Goal: Transaction & Acquisition: Purchase product/service

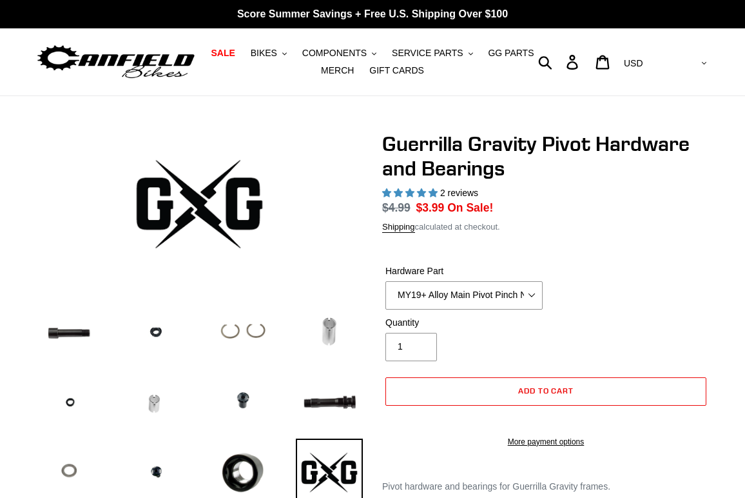
select select "highest-rating"
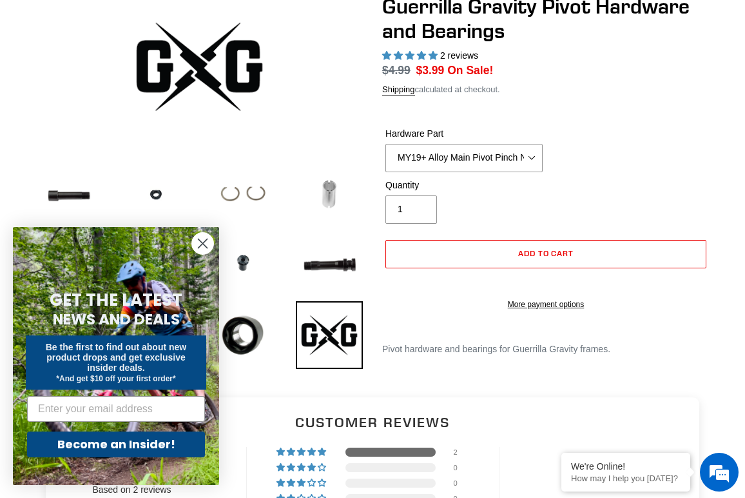
click at [209, 247] on circle "Close dialog" at bounding box center [202, 243] width 21 height 21
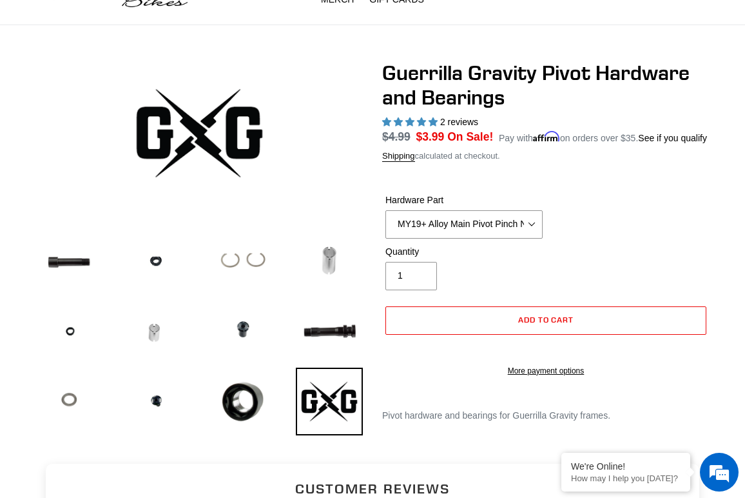
scroll to position [64, 0]
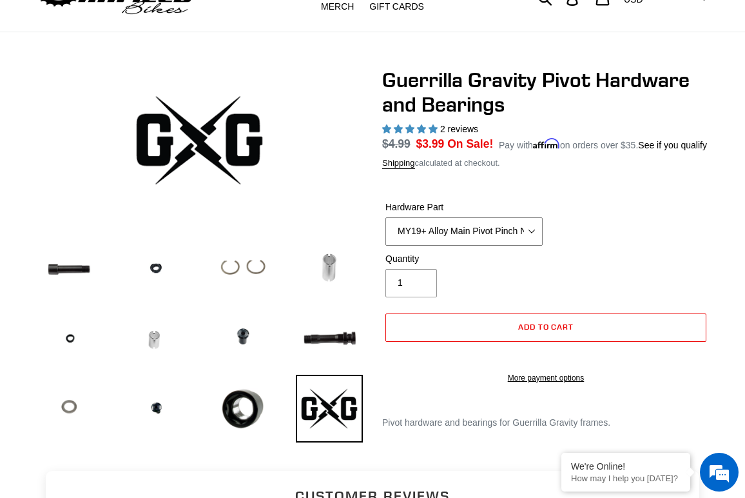
click at [418, 245] on select "MY19+ Alloy Main Pivot Pinch Nut MY19+ Main Pivot Bearing MY19+ Rocker Pivot Ax…" at bounding box center [464, 231] width 157 height 28
select select "Igus Bushing - Pack of 4"
click at [386, 233] on select "MY19+ Alloy Main Pivot Pinch Nut MY19+ Main Pivot Bearing MY19+ Rocker Pivot Ax…" at bounding box center [464, 231] width 157 height 28
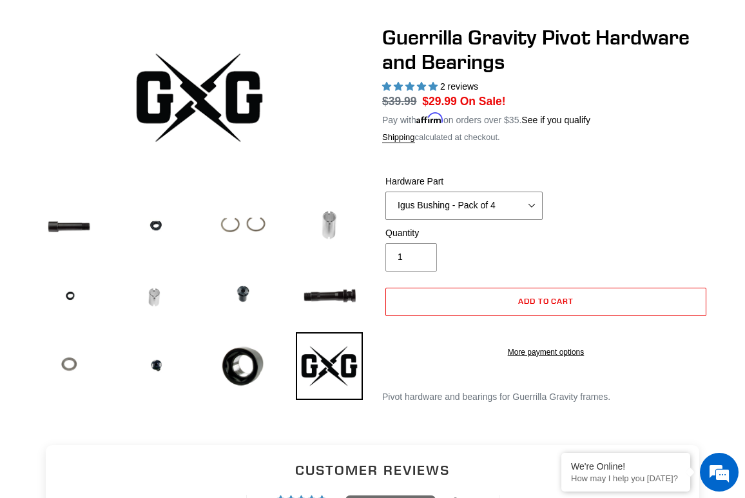
scroll to position [127, 0]
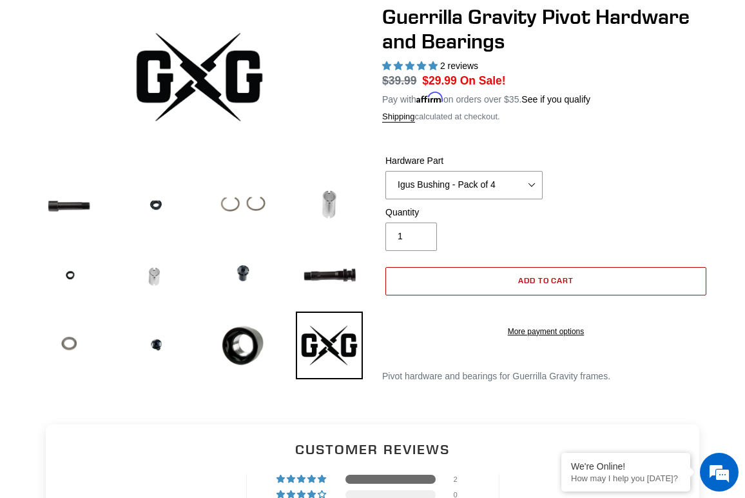
click at [451, 280] on button "Add to cart" at bounding box center [546, 281] width 321 height 28
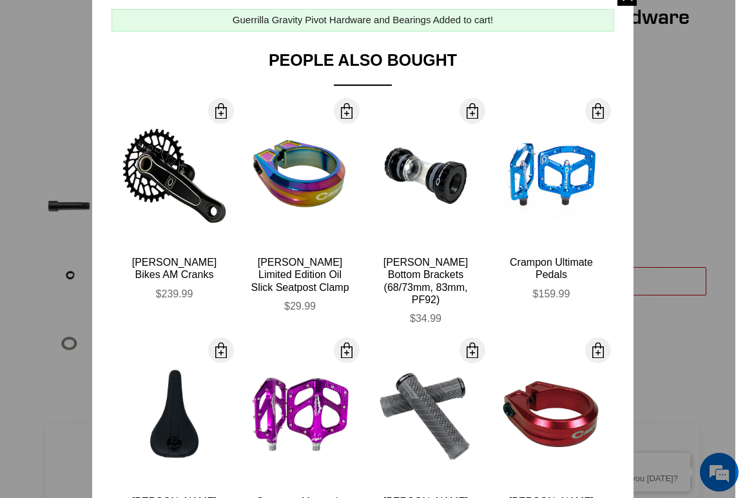
scroll to position [0, 0]
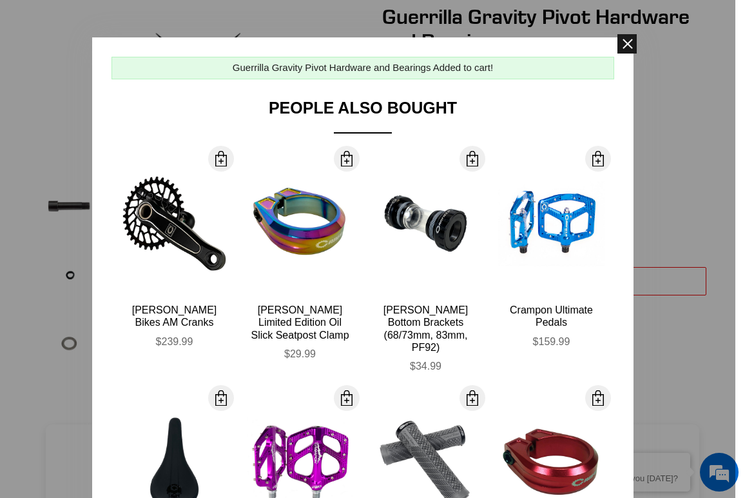
click at [627, 41] on span at bounding box center [627, 43] width 19 height 19
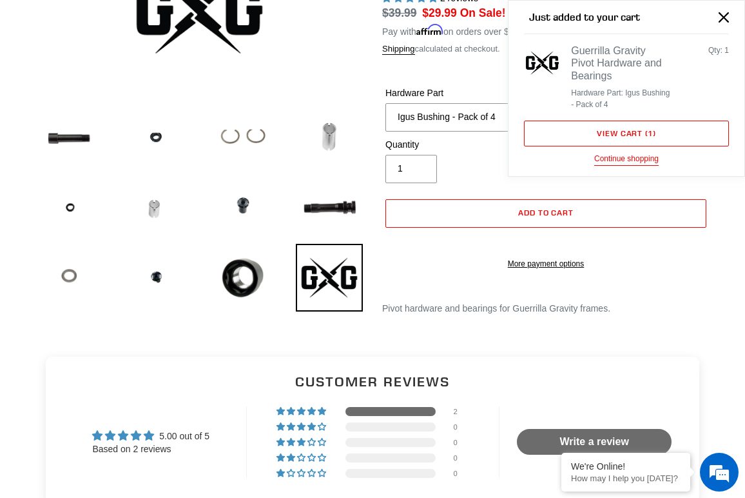
scroll to position [159, 0]
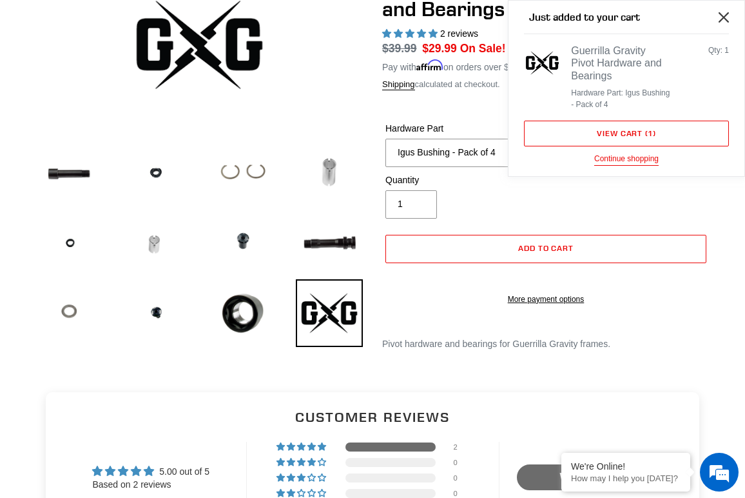
click at [725, 14] on icon "Close" at bounding box center [724, 17] width 10 height 10
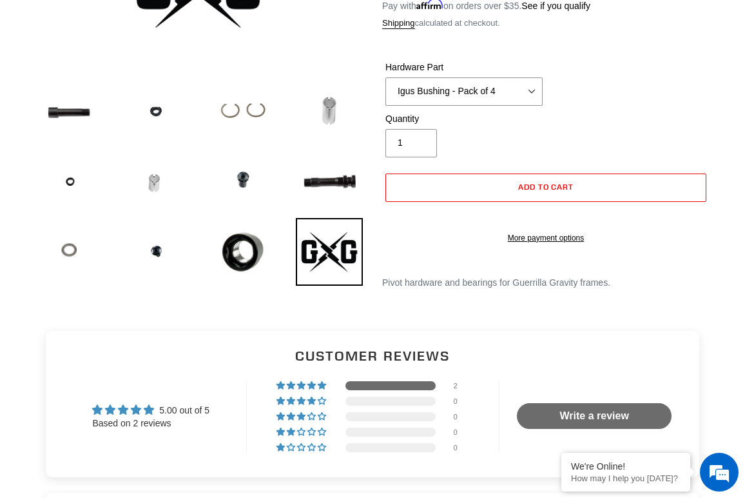
scroll to position [221, 0]
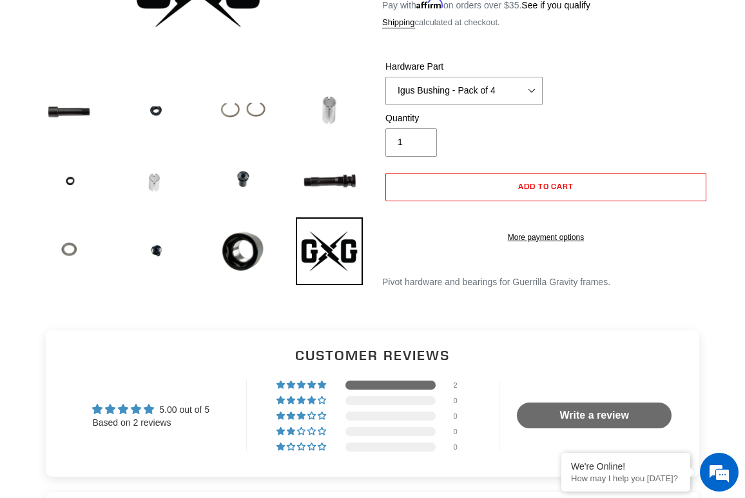
click at [153, 182] on img at bounding box center [157, 180] width 68 height 67
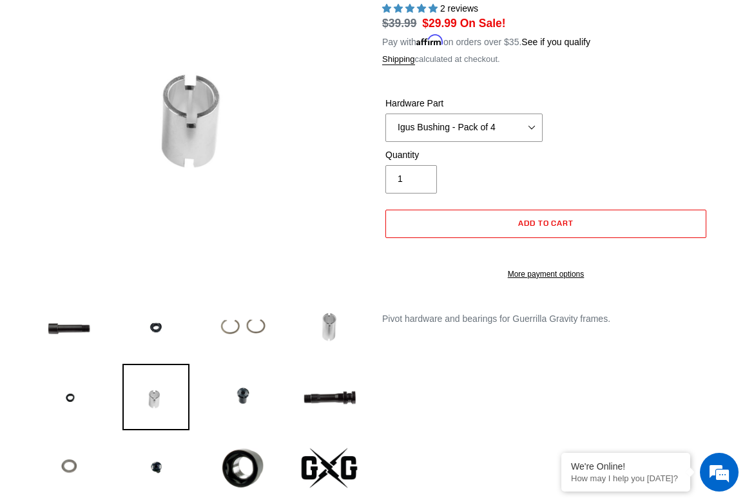
scroll to position [26, 0]
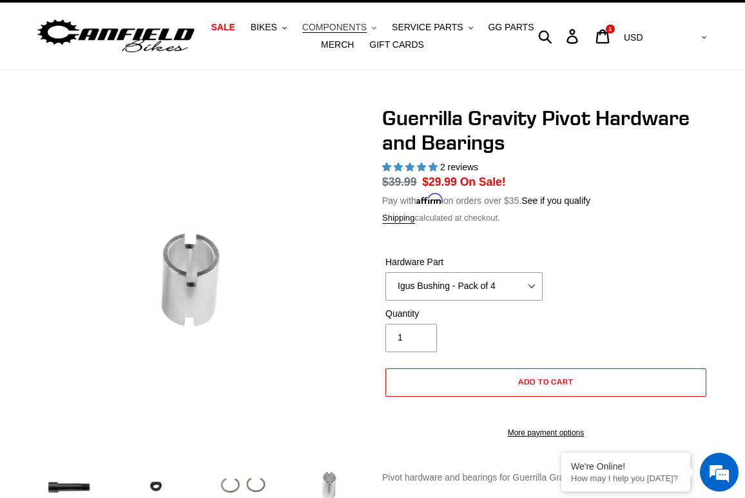
click at [322, 30] on span "COMPONENTS" at bounding box center [334, 27] width 64 height 11
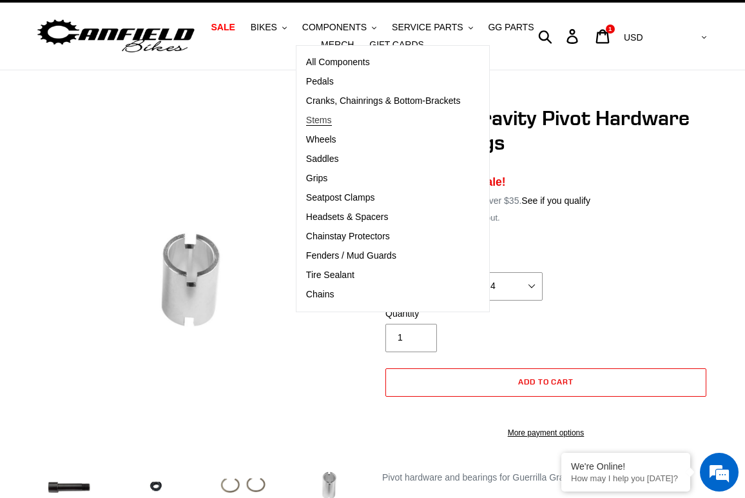
click at [320, 118] on span "Stems" at bounding box center [319, 120] width 26 height 11
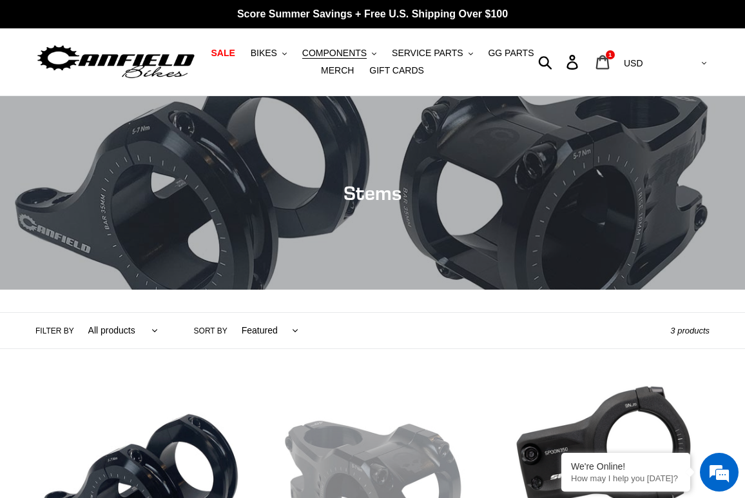
click at [619, 67] on link "Cart 1 item" at bounding box center [604, 62] width 30 height 28
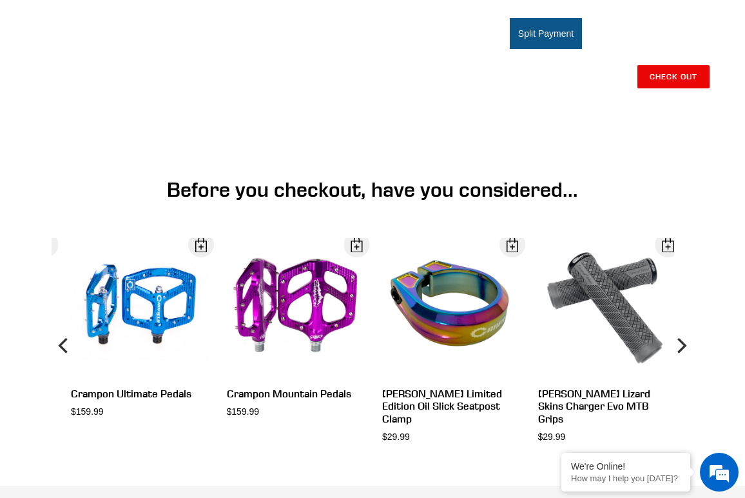
scroll to position [532, 0]
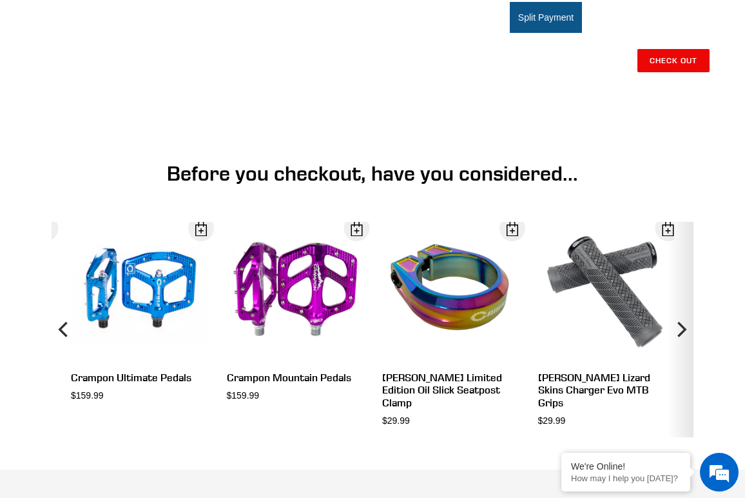
click at [681, 299] on icon "Next" at bounding box center [680, 330] width 15 height 130
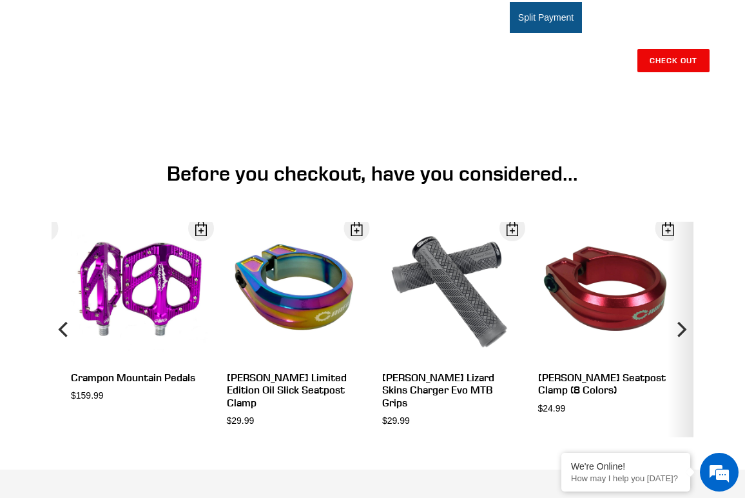
click at [681, 299] on icon "Next" at bounding box center [680, 330] width 15 height 130
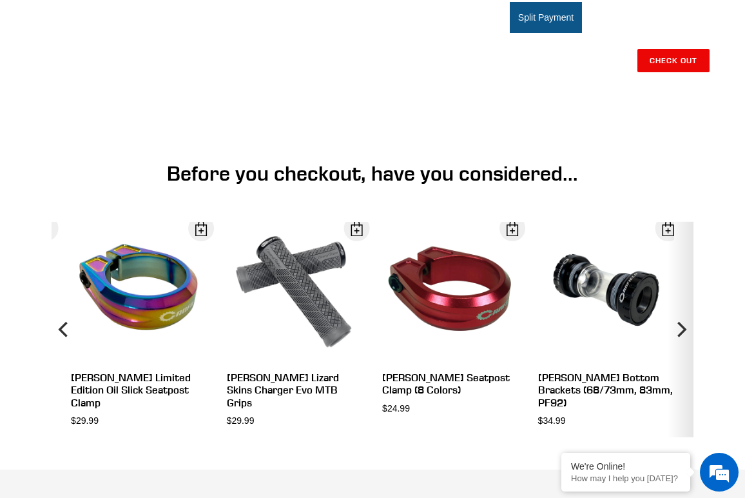
click at [681, 299] on icon "Next" at bounding box center [680, 330] width 15 height 130
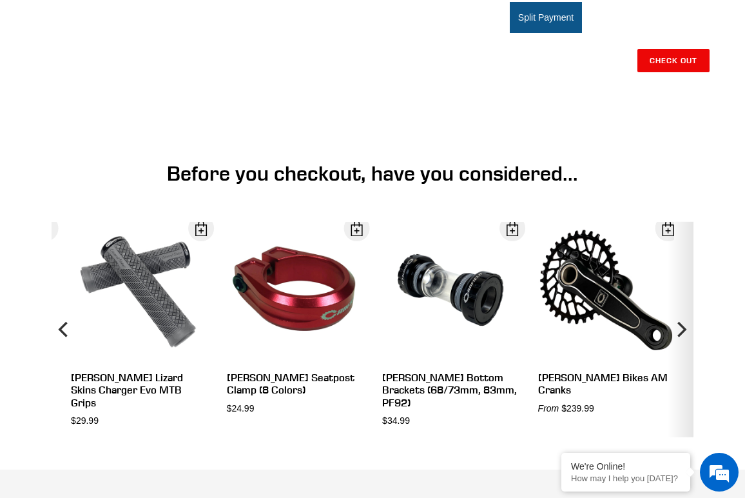
click at [681, 299] on icon "Next" at bounding box center [680, 330] width 15 height 130
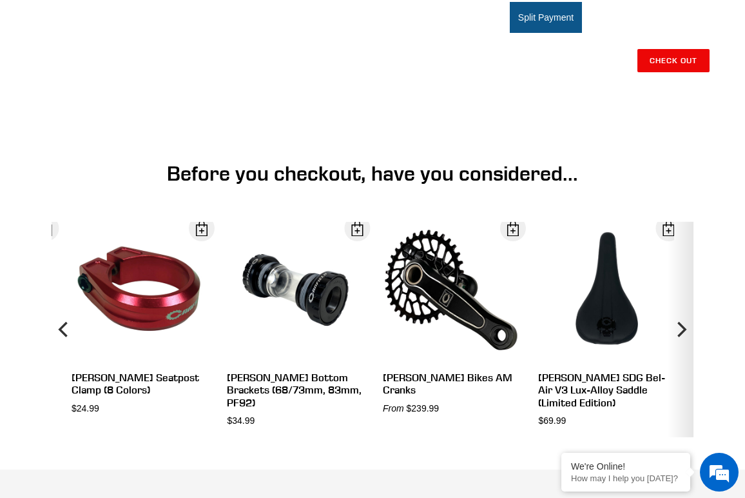
click at [681, 299] on icon "Next" at bounding box center [680, 330] width 15 height 130
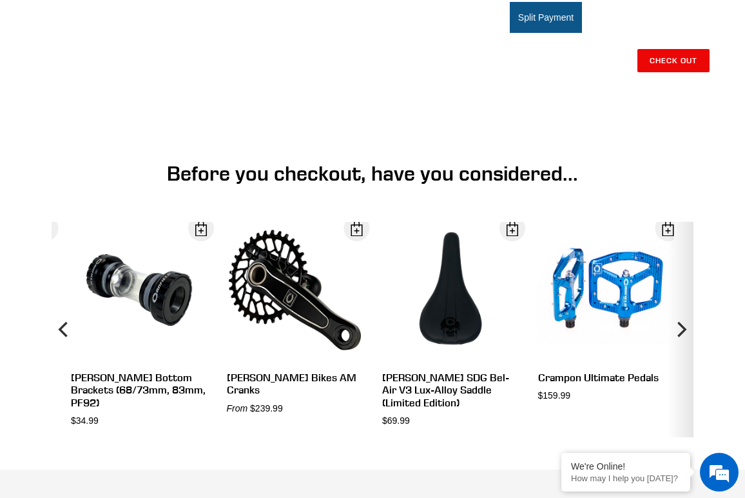
click at [681, 299] on icon "Next" at bounding box center [680, 330] width 15 height 130
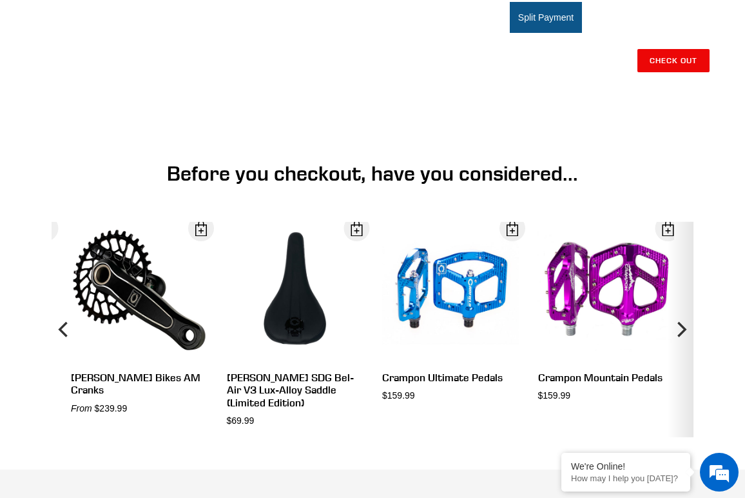
click at [681, 299] on icon "Next" at bounding box center [680, 330] width 15 height 130
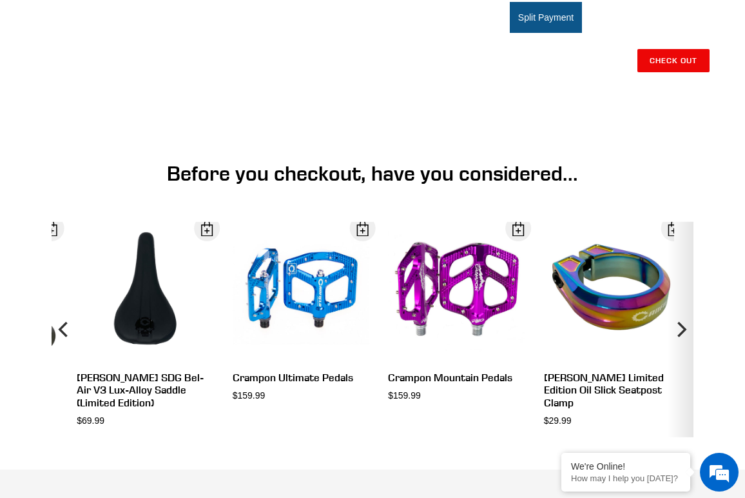
click at [681, 299] on icon "Next" at bounding box center [680, 330] width 15 height 130
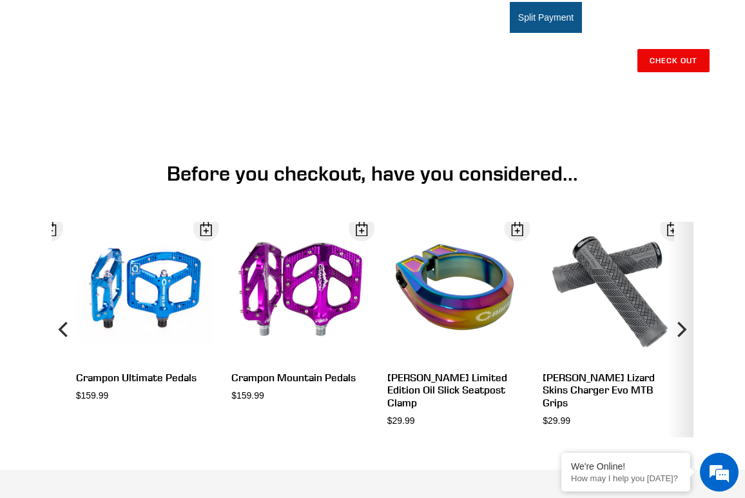
click at [681, 299] on icon "Next" at bounding box center [680, 330] width 15 height 130
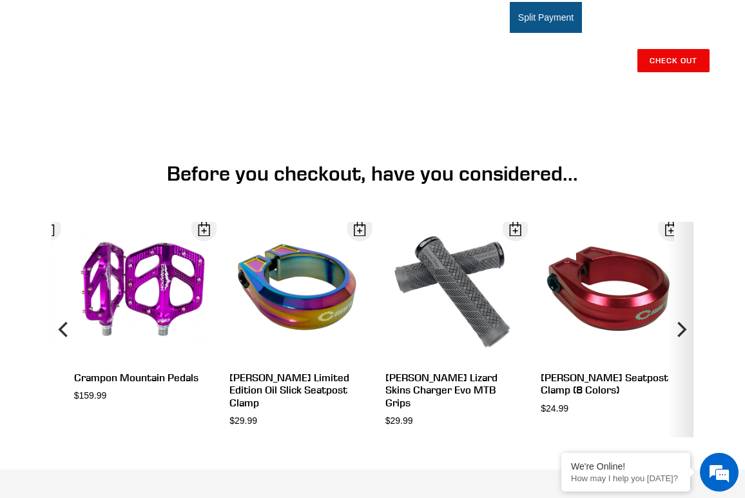
click at [681, 299] on icon "Next" at bounding box center [680, 330] width 15 height 130
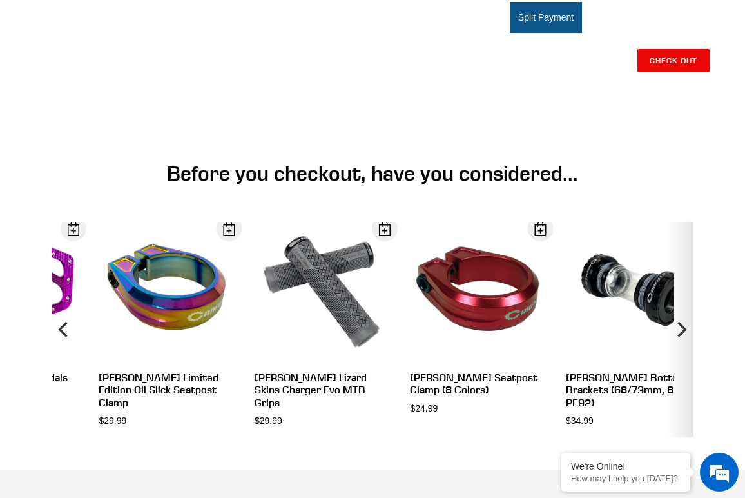
click at [681, 299] on icon "Next" at bounding box center [680, 330] width 15 height 130
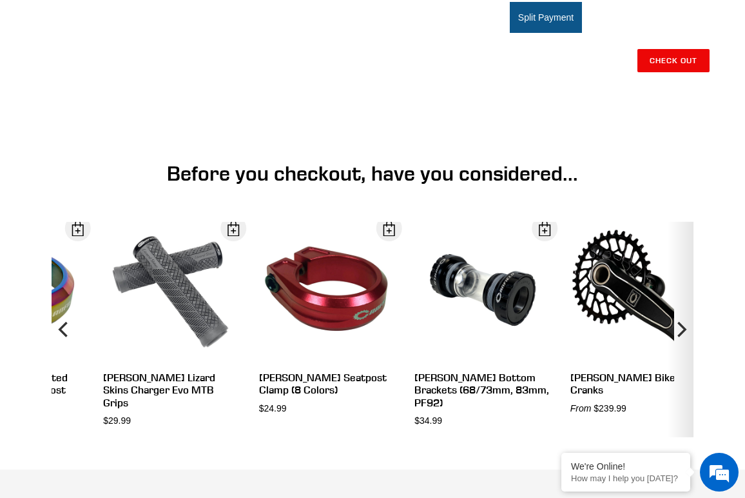
click at [681, 299] on icon "Next" at bounding box center [680, 330] width 15 height 130
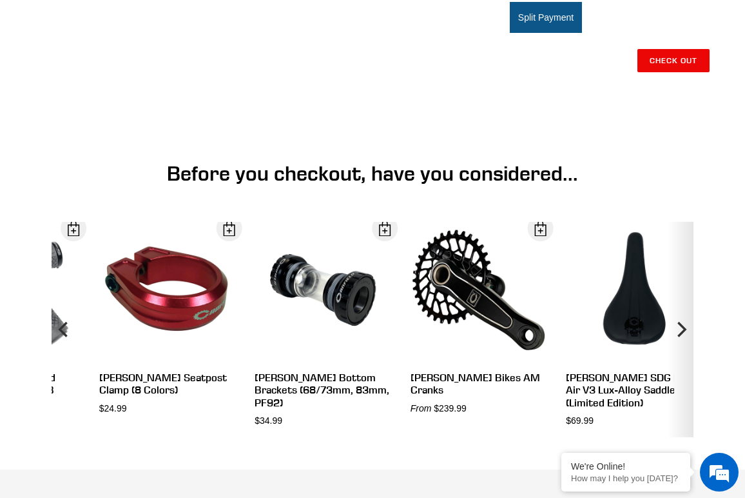
click at [681, 299] on icon "Next" at bounding box center [680, 330] width 15 height 130
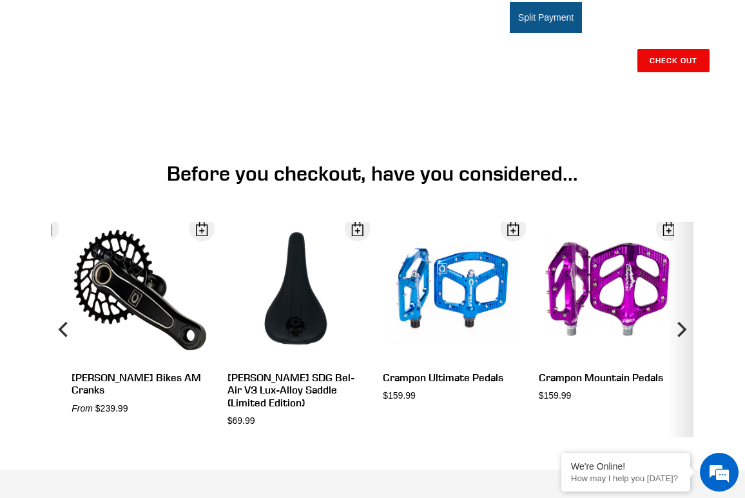
click at [681, 299] on icon "Next" at bounding box center [680, 330] width 15 height 130
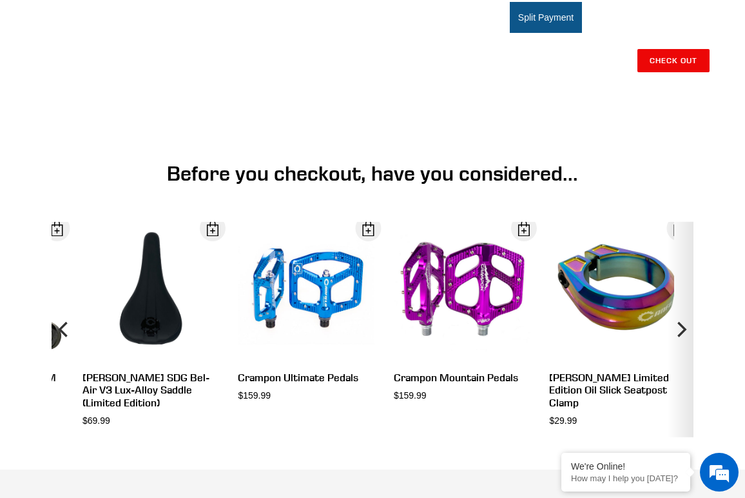
click at [681, 299] on icon "Next" at bounding box center [680, 330] width 15 height 130
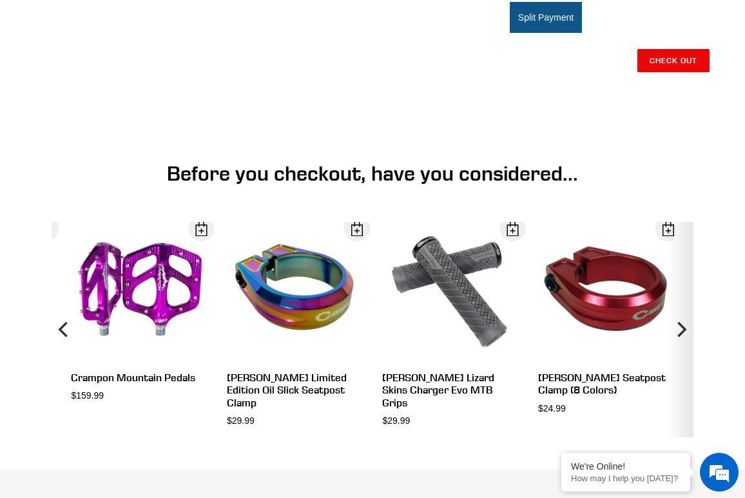
click at [681, 299] on icon "Next" at bounding box center [680, 330] width 15 height 130
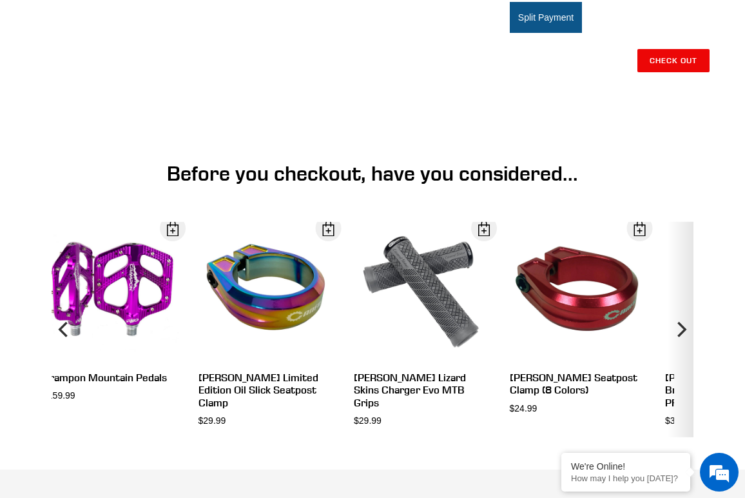
click at [681, 299] on icon "Next" at bounding box center [680, 330] width 15 height 130
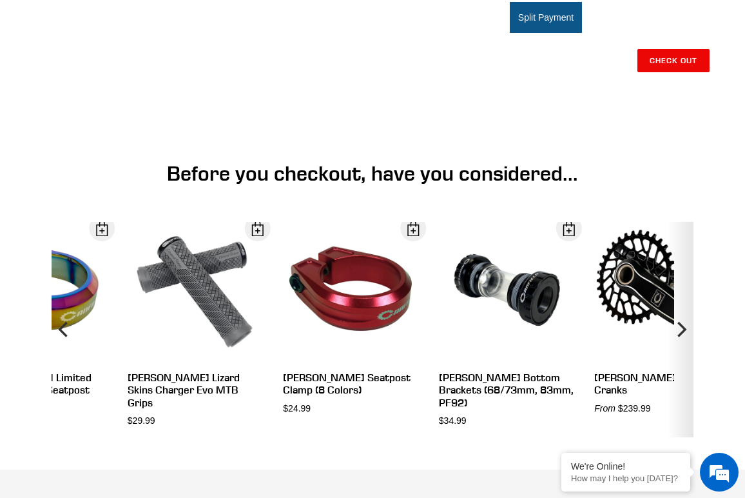
click at [681, 299] on icon "Next" at bounding box center [680, 330] width 15 height 130
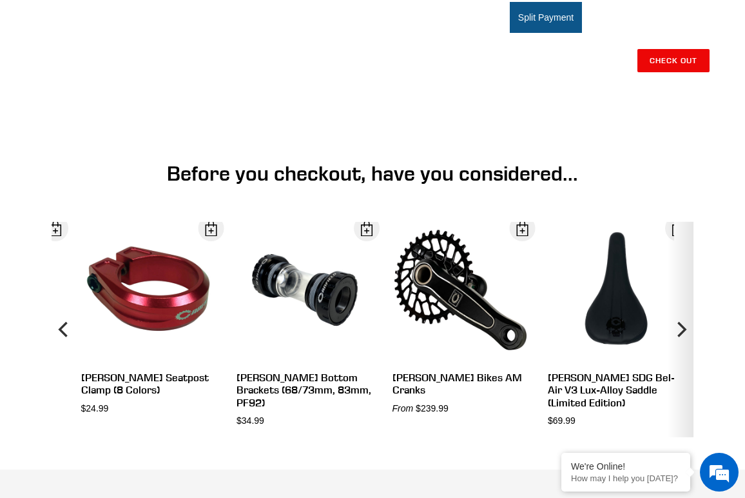
click at [681, 299] on icon "Next" at bounding box center [680, 330] width 15 height 130
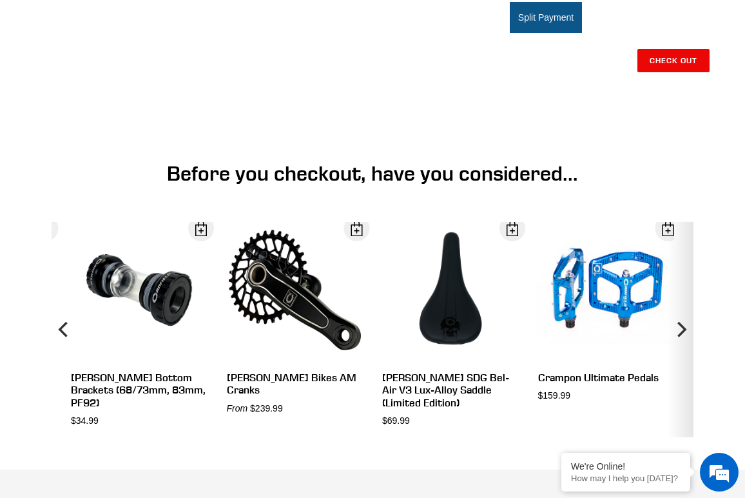
click at [681, 299] on icon "Next" at bounding box center [680, 330] width 15 height 130
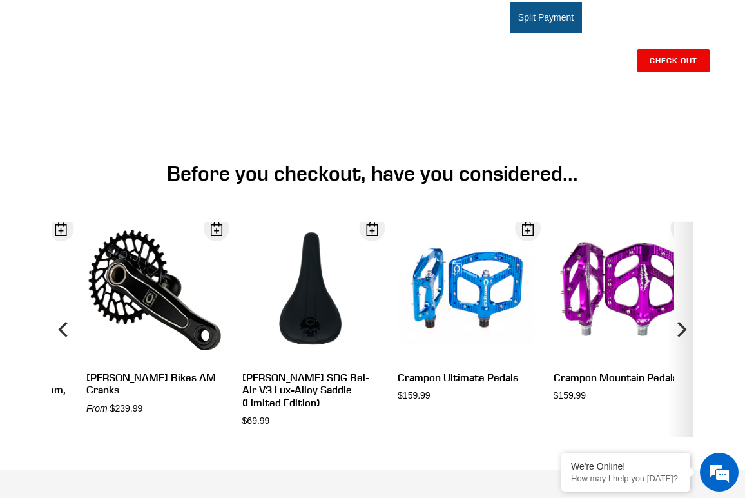
click at [681, 299] on icon "Next" at bounding box center [680, 330] width 15 height 130
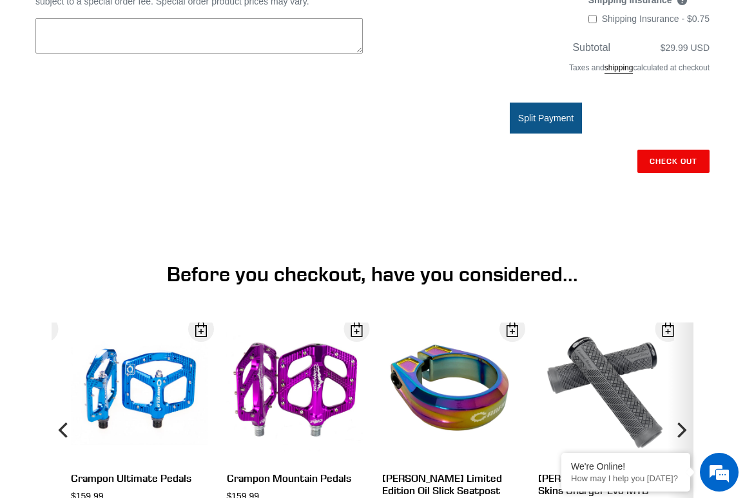
scroll to position [390, 0]
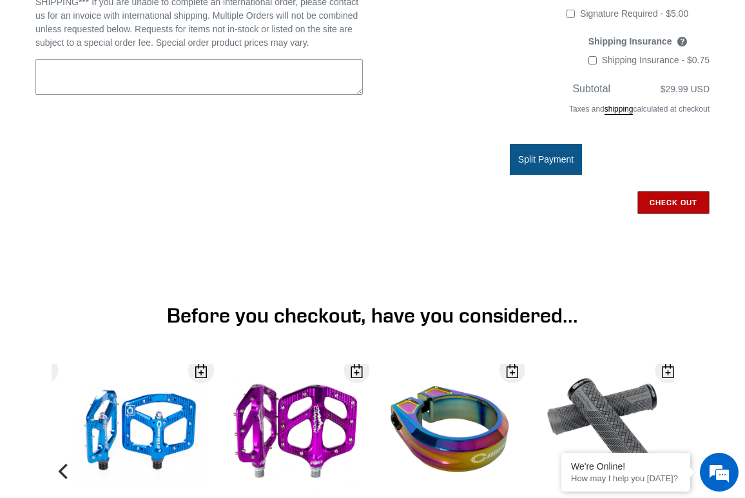
click at [682, 208] on input "Check out" at bounding box center [674, 202] width 72 height 23
